Goal: Transaction & Acquisition: Purchase product/service

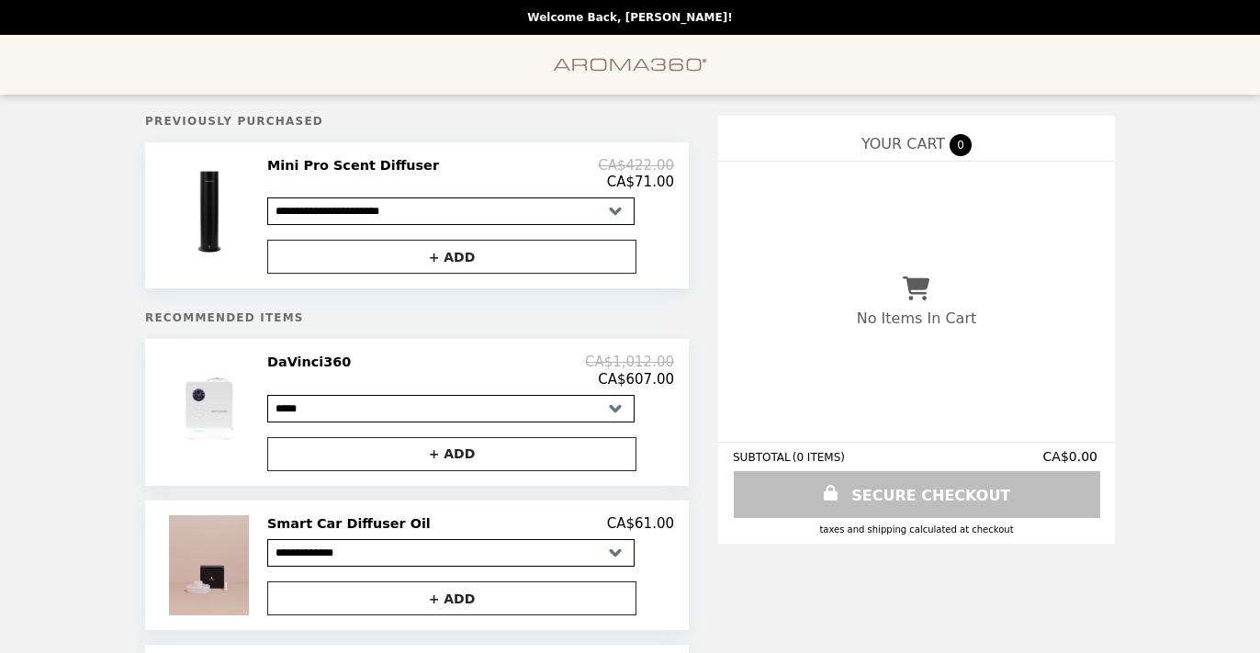
click at [449, 214] on select "**********" at bounding box center [450, 211] width 367 height 28
click at [643, 65] on img "Main" at bounding box center [630, 65] width 154 height 38
